Goal: Information Seeking & Learning: Learn about a topic

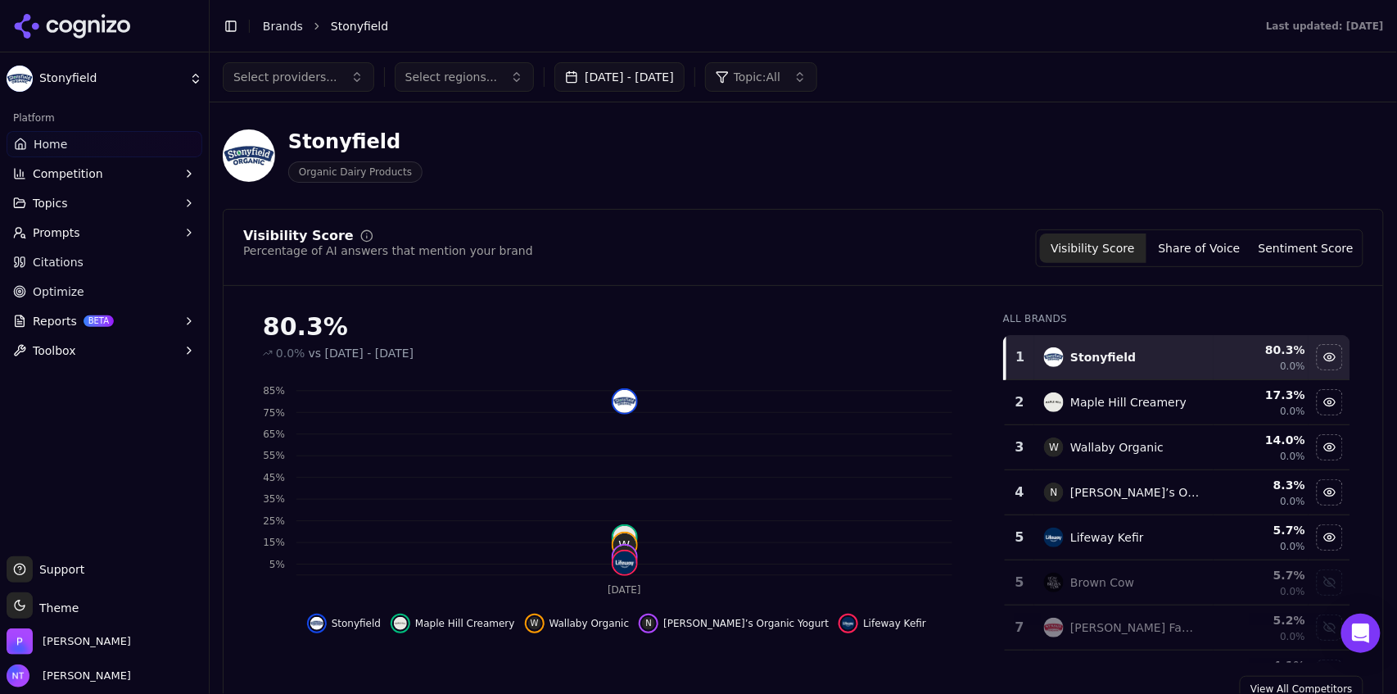
click at [227, 27] on button "Toggle Sidebar" at bounding box center [230, 26] width 23 height 23
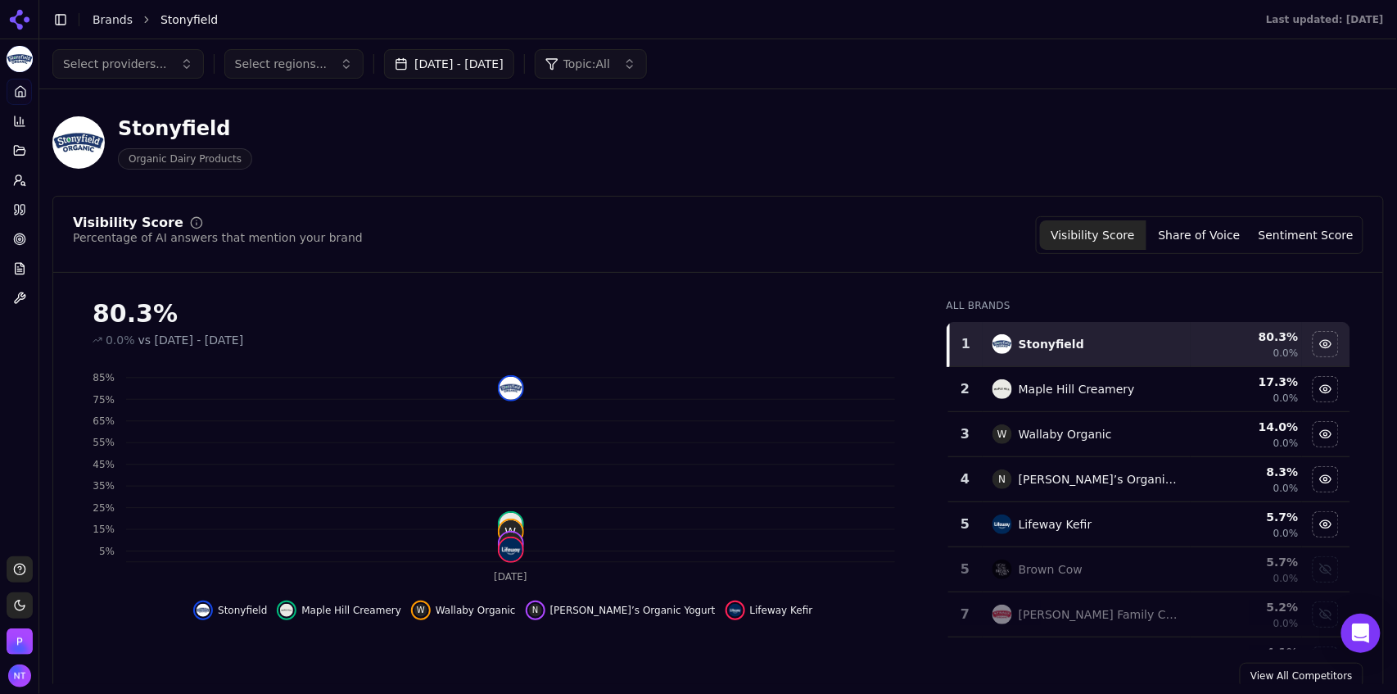
click at [491, 61] on button "[DATE] - [DATE]" at bounding box center [449, 63] width 130 height 29
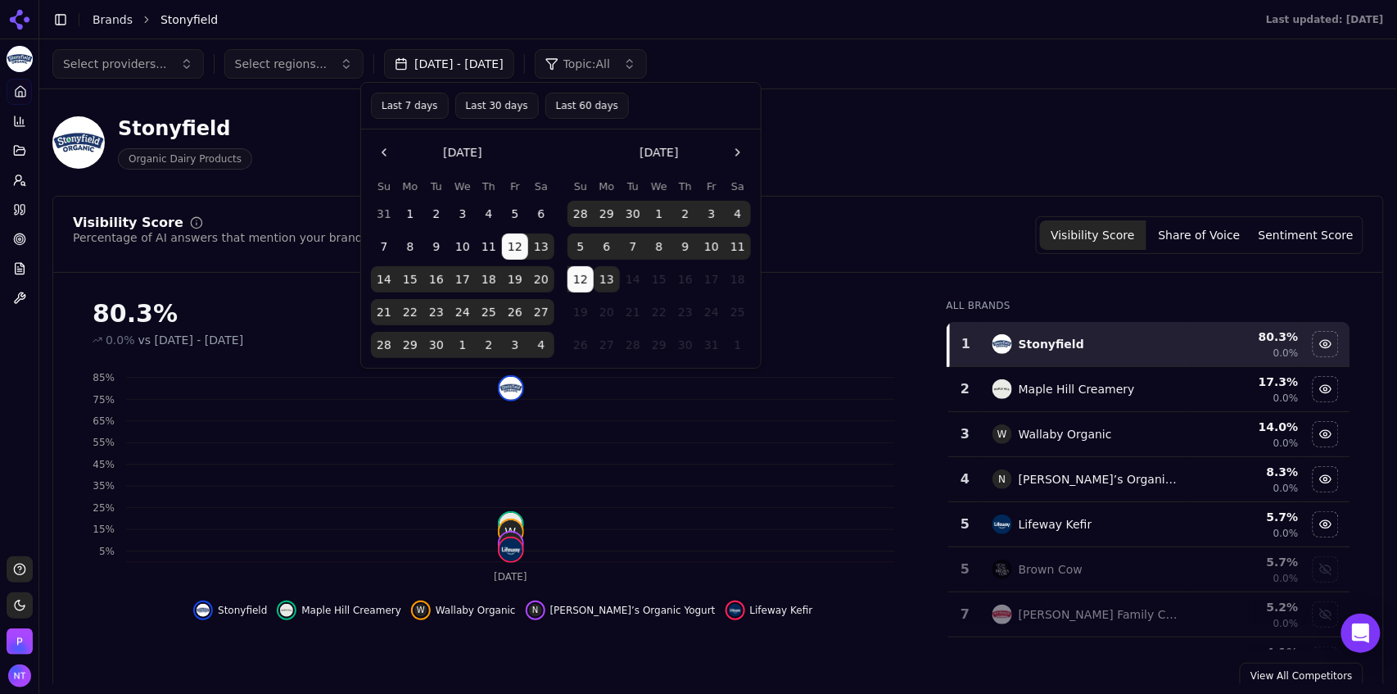
click at [420, 107] on button "Last 7 days" at bounding box center [410, 106] width 78 height 26
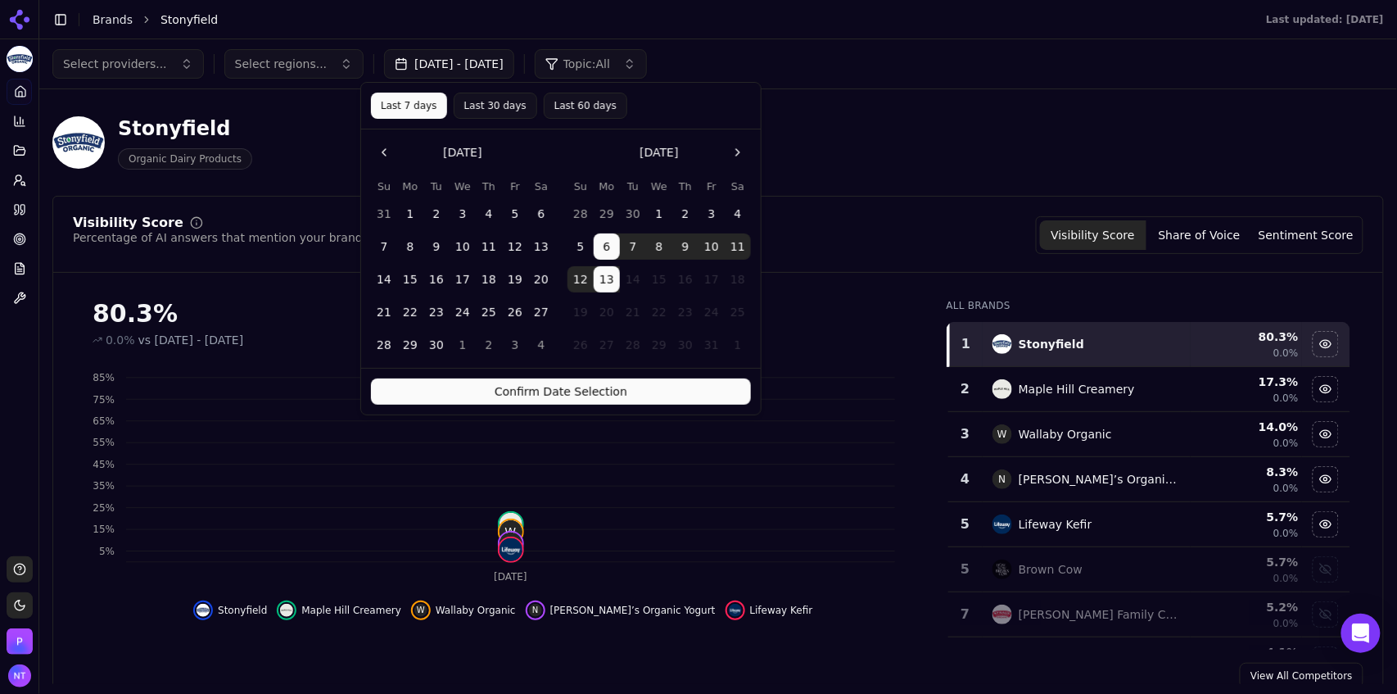
click at [597, 390] on button "Confirm Date Selection" at bounding box center [561, 391] width 380 height 26
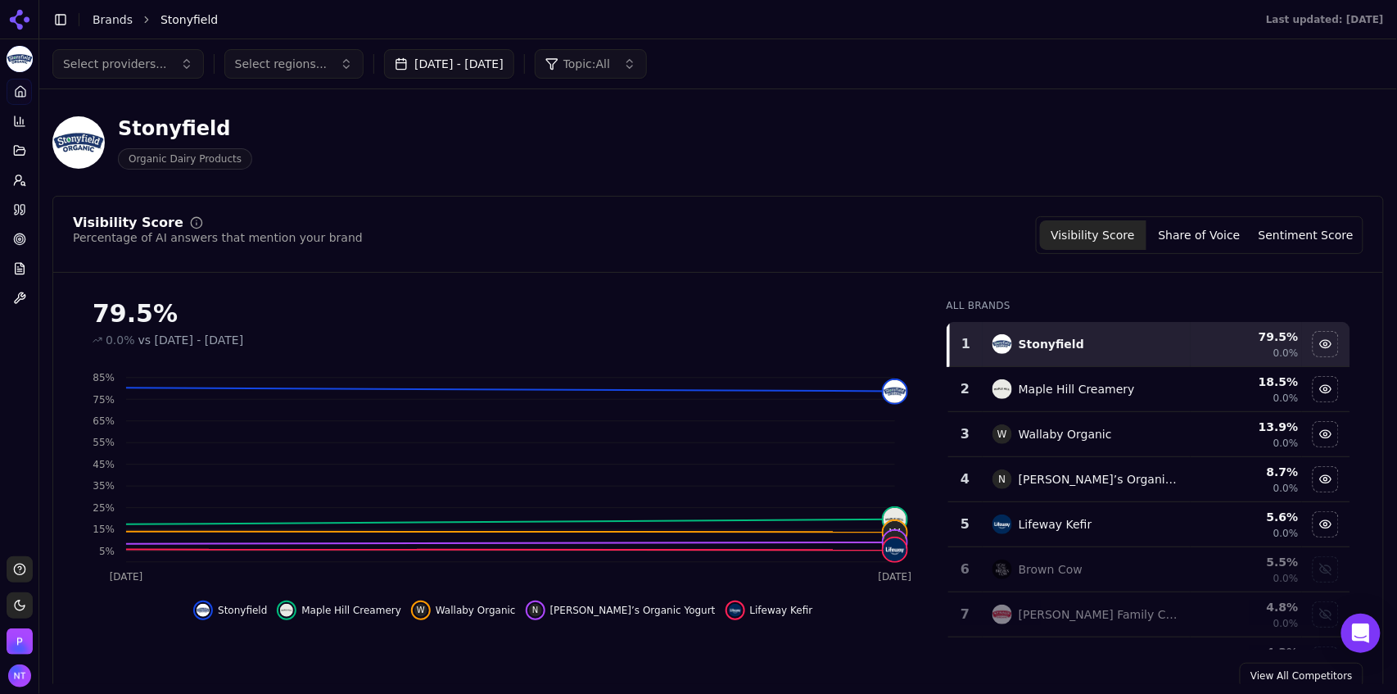
click at [1008, 55] on div "Select providers... Select regions... [DATE] - [DATE] Topic: All" at bounding box center [717, 63] width 1331 height 29
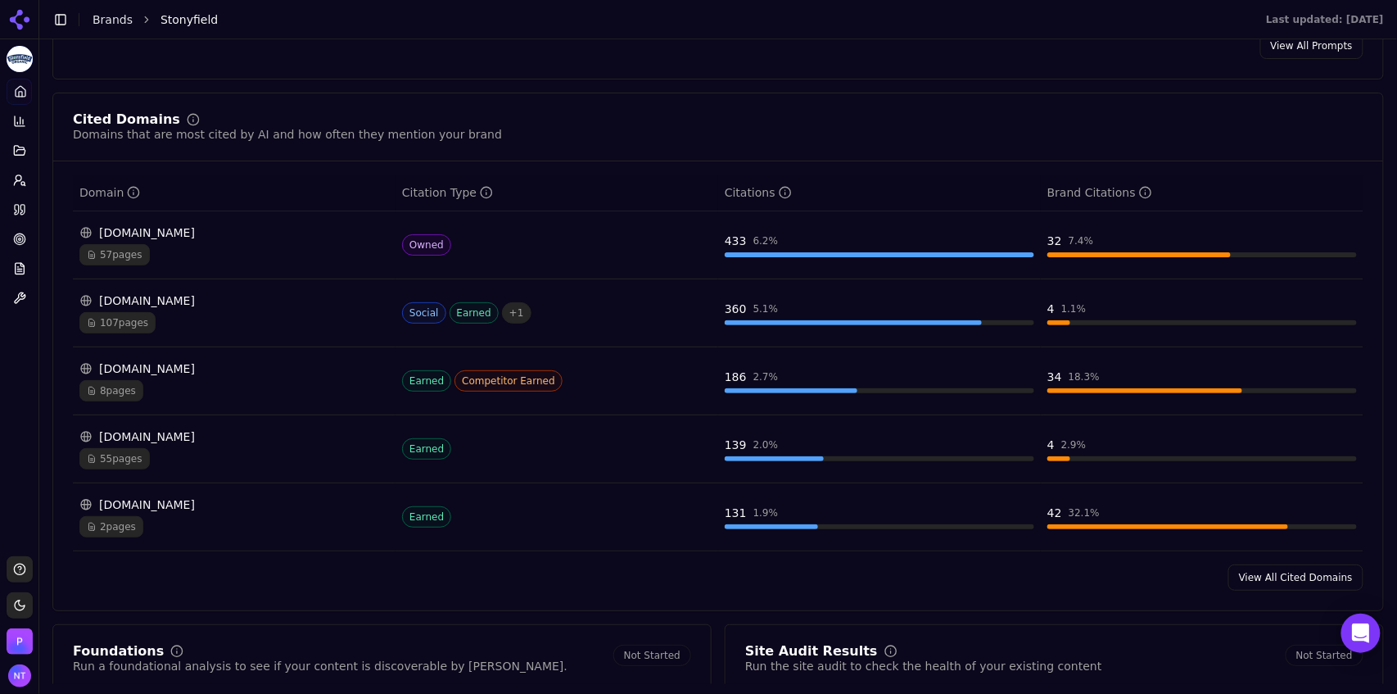
scroll to position [1654, 0]
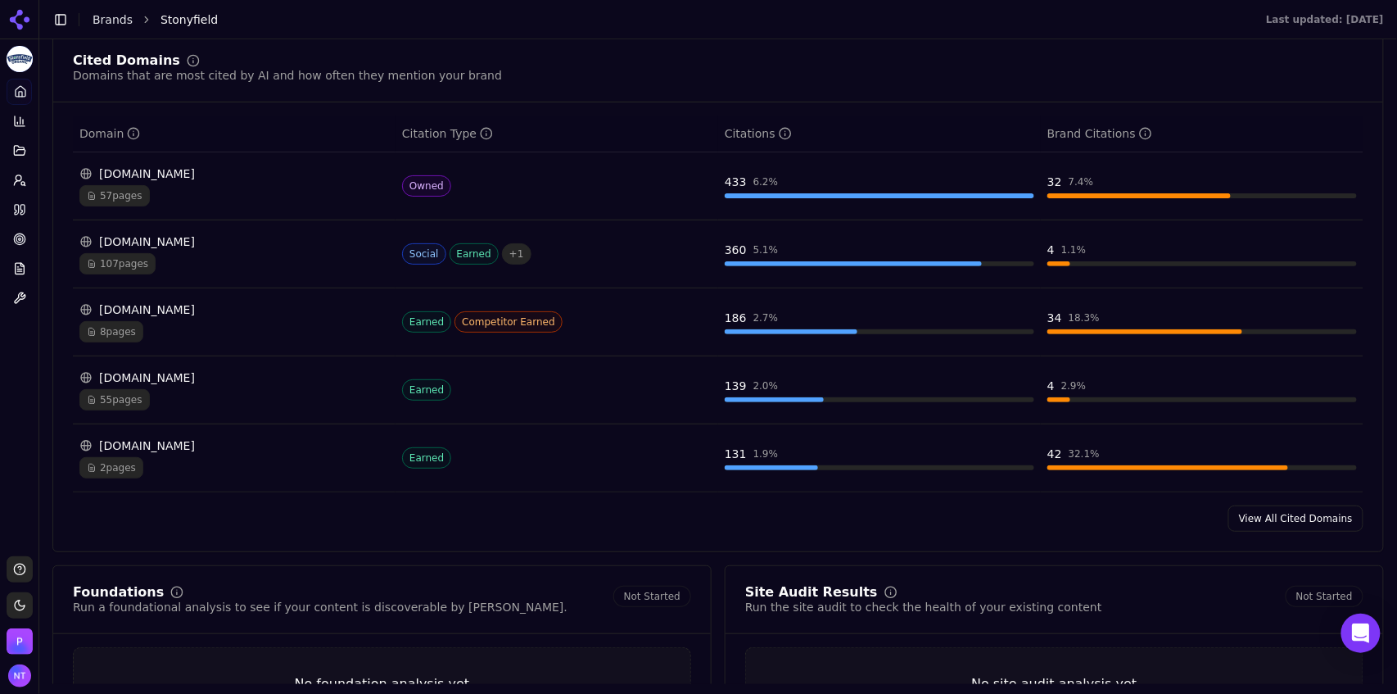
click at [1312, 508] on link "View All Cited Domains" at bounding box center [1295, 518] width 135 height 26
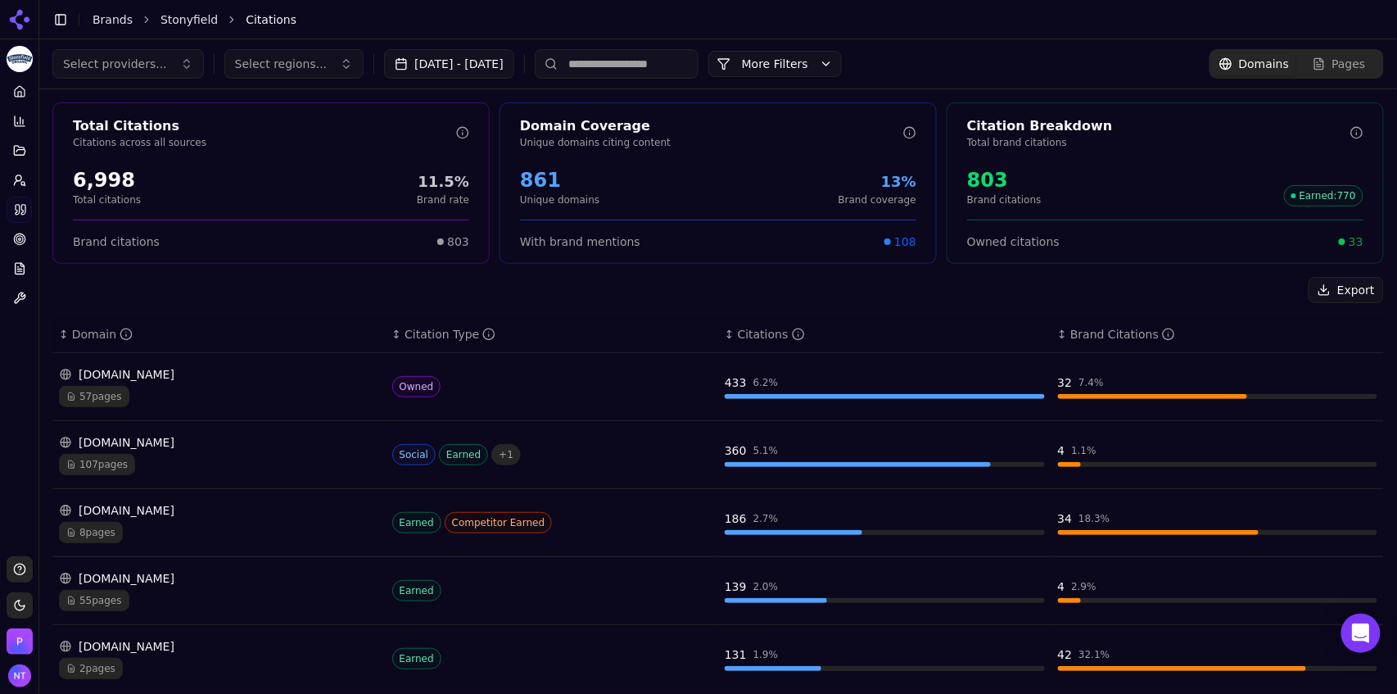
click at [188, 397] on div "57 pages" at bounding box center [219, 396] width 320 height 21
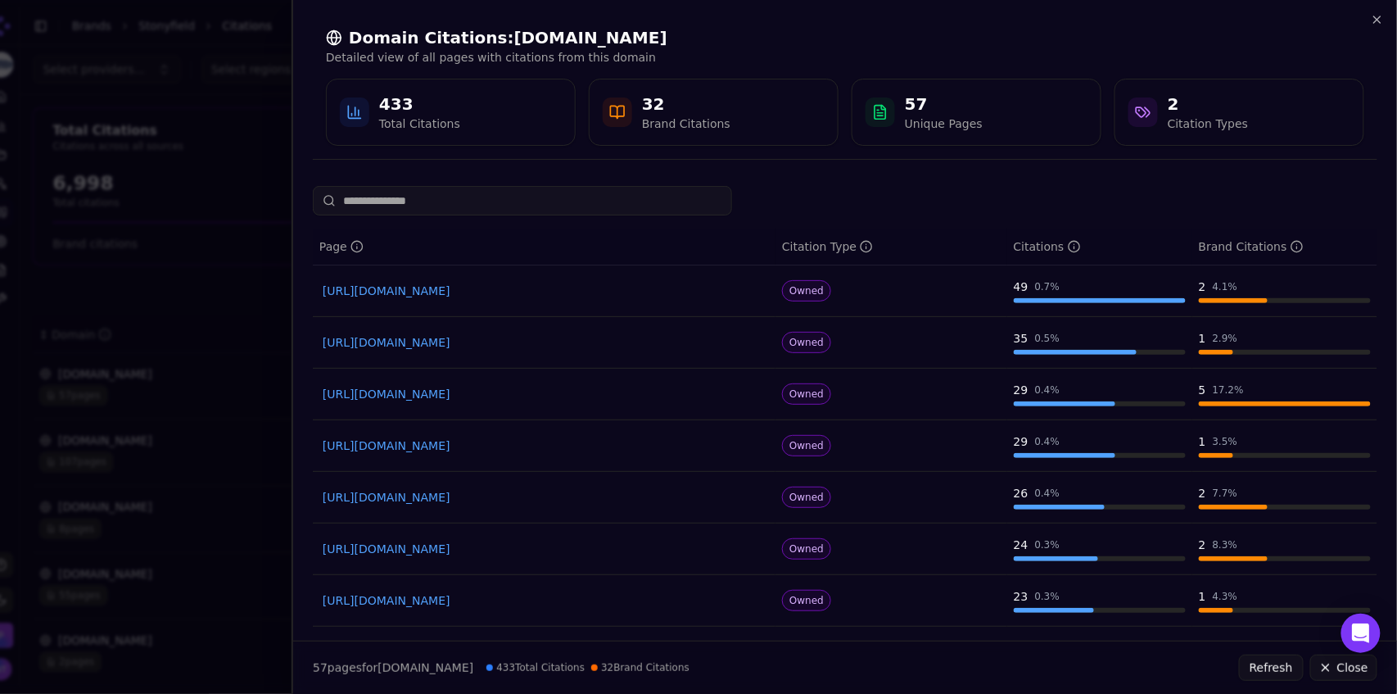
click at [459, 296] on link "[URL][DOMAIN_NAME]" at bounding box center [544, 290] width 443 height 16
click at [1378, 22] on icon "button" at bounding box center [1377, 19] width 13 height 13
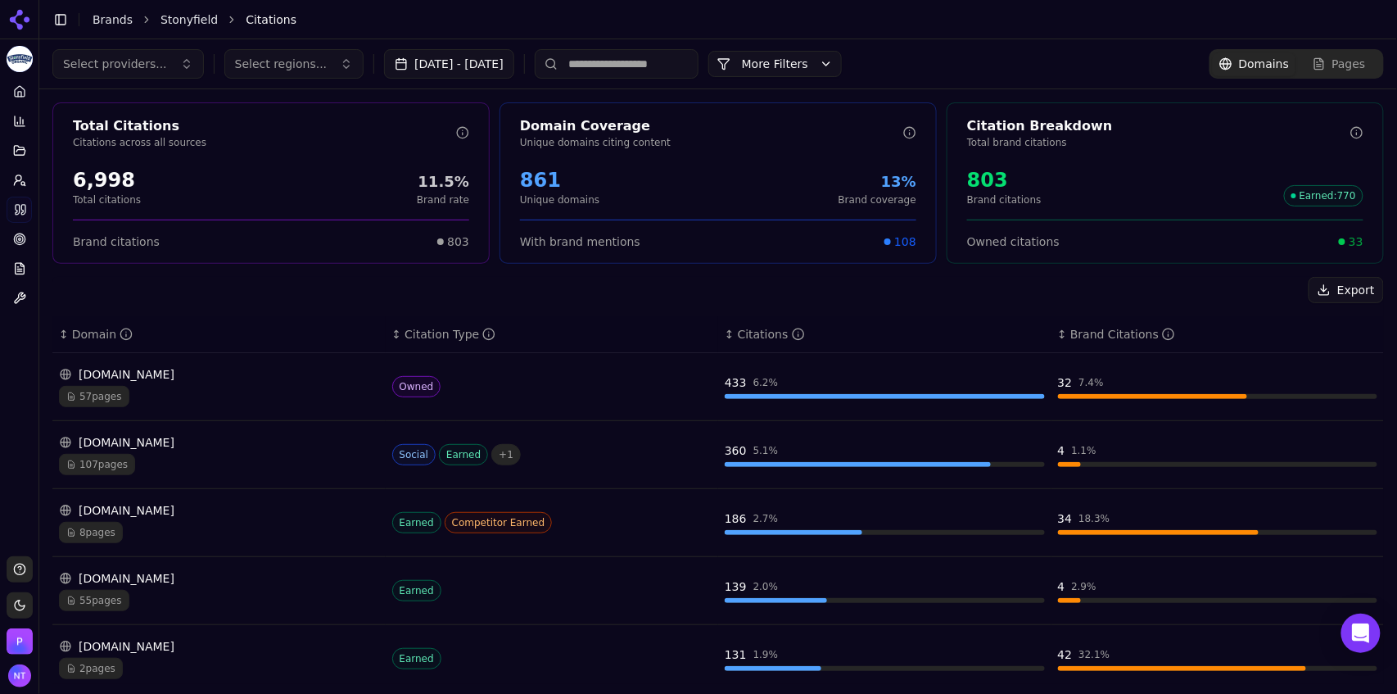
click at [233, 462] on div "107 pages" at bounding box center [219, 464] width 320 height 21
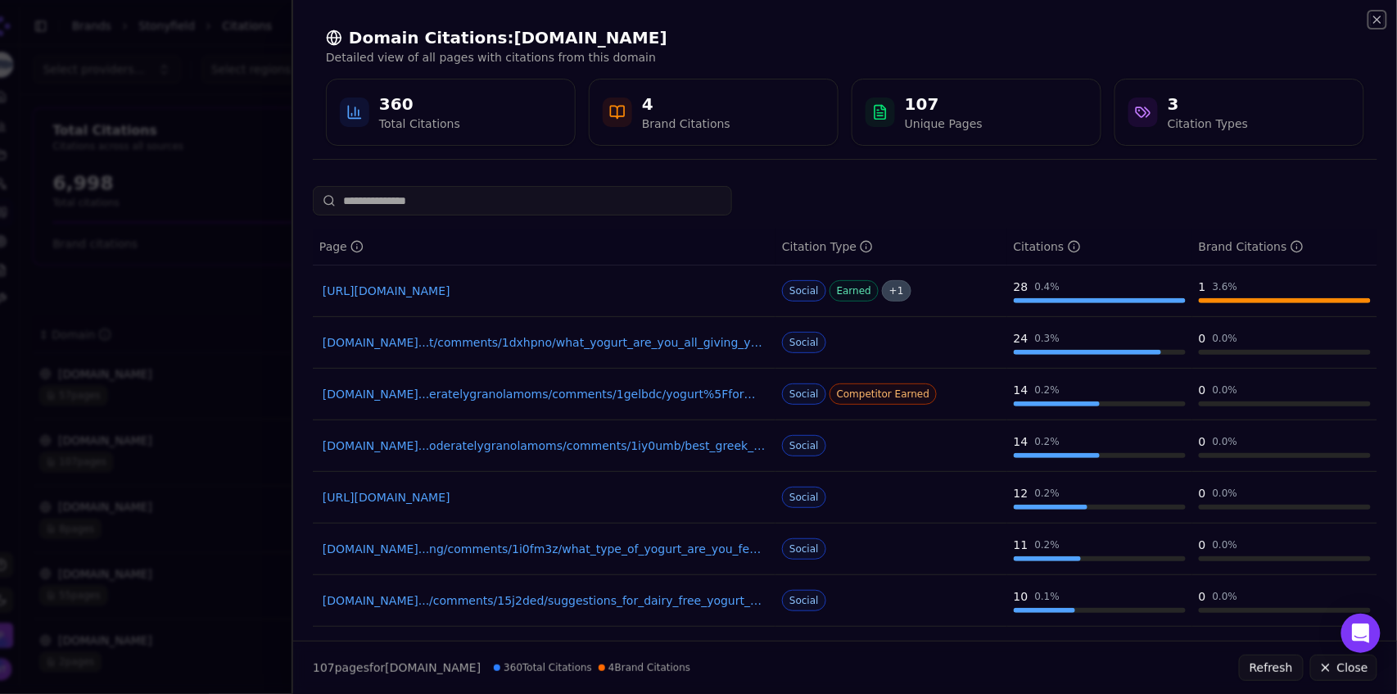
click at [1382, 16] on icon "button" at bounding box center [1377, 19] width 13 height 13
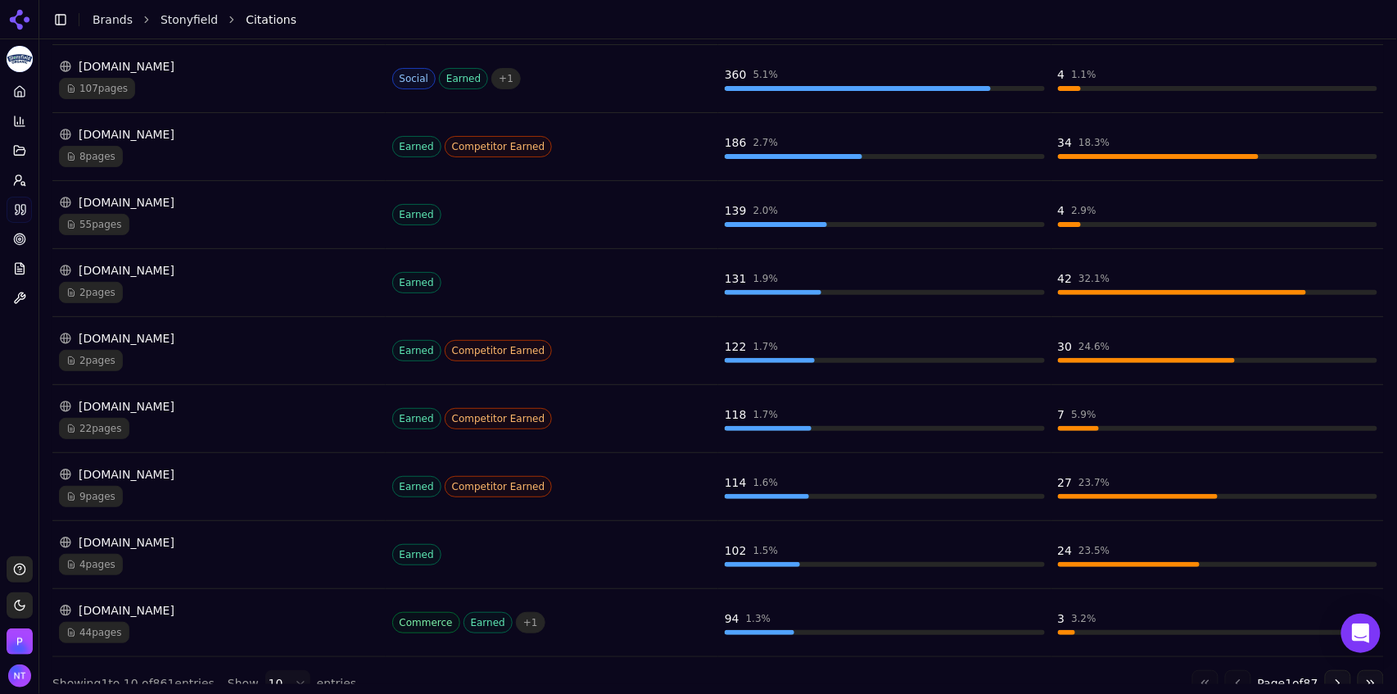
scroll to position [397, 0]
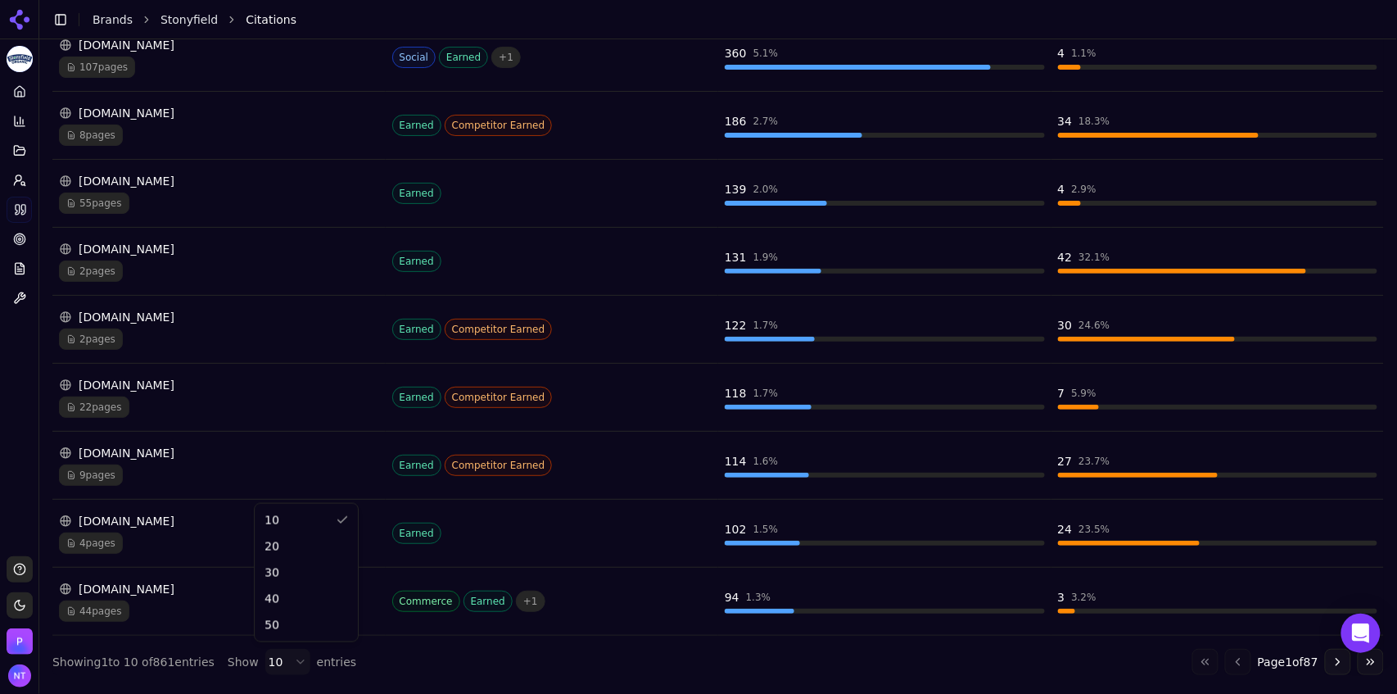
click at [279, 654] on html "Stonyfield Platform Home Competition Topics Prompts Citations Optimize Reports …" at bounding box center [698, 347] width 1397 height 694
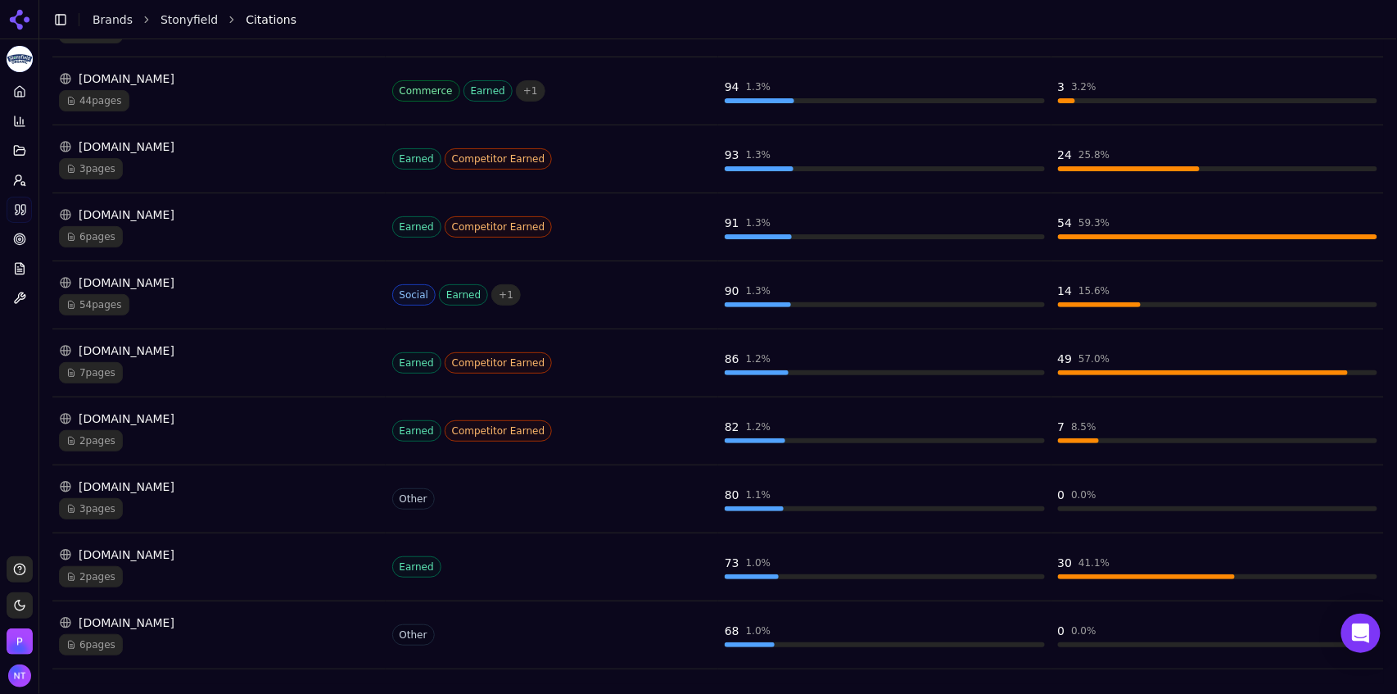
scroll to position [944, 0]
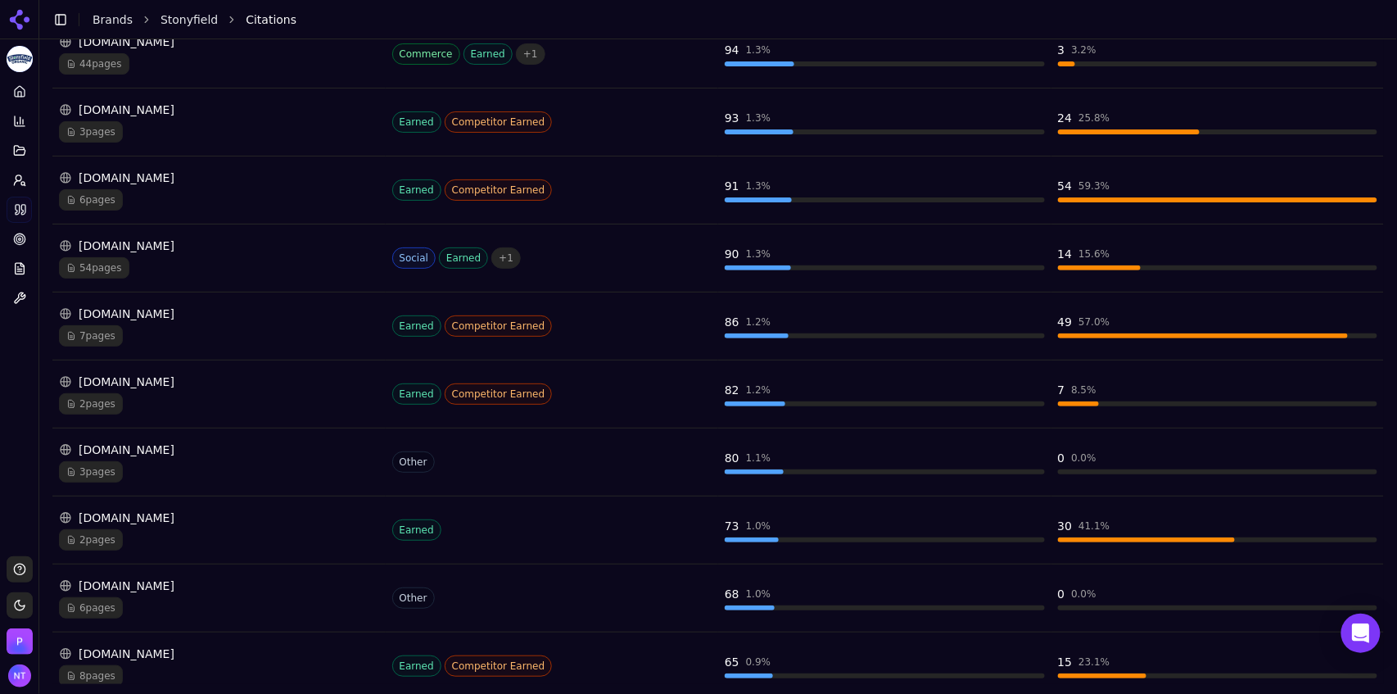
click at [203, 586] on div "[DOMAIN_NAME]" at bounding box center [219, 585] width 320 height 16
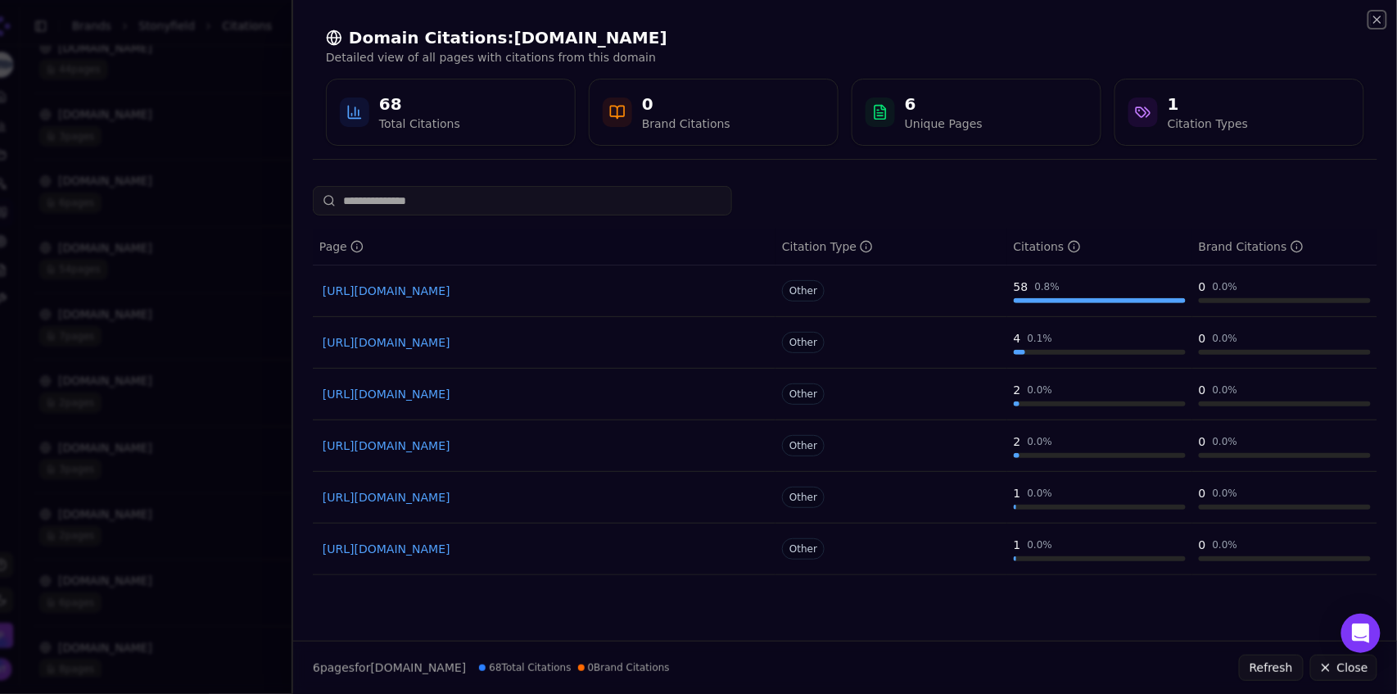
click at [1377, 22] on icon "button" at bounding box center [1377, 19] width 13 height 13
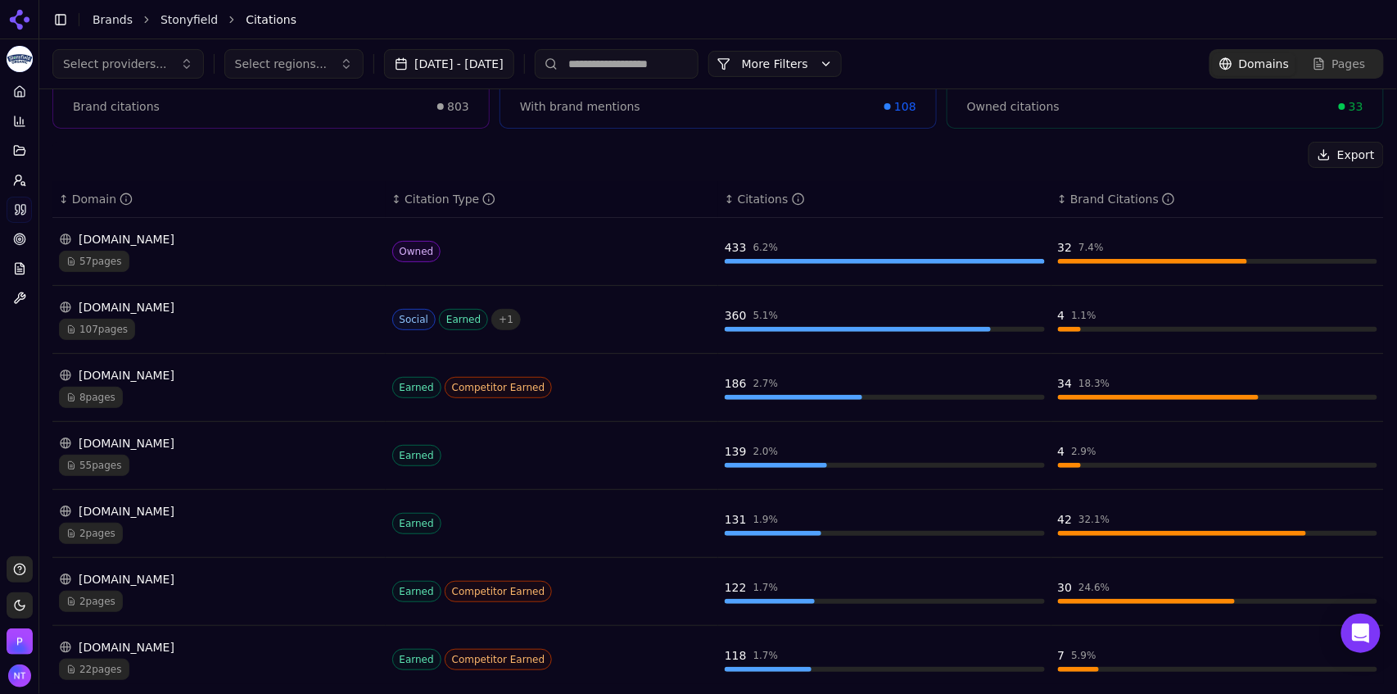
scroll to position [0, 0]
